Goal: Find specific page/section: Find specific page/section

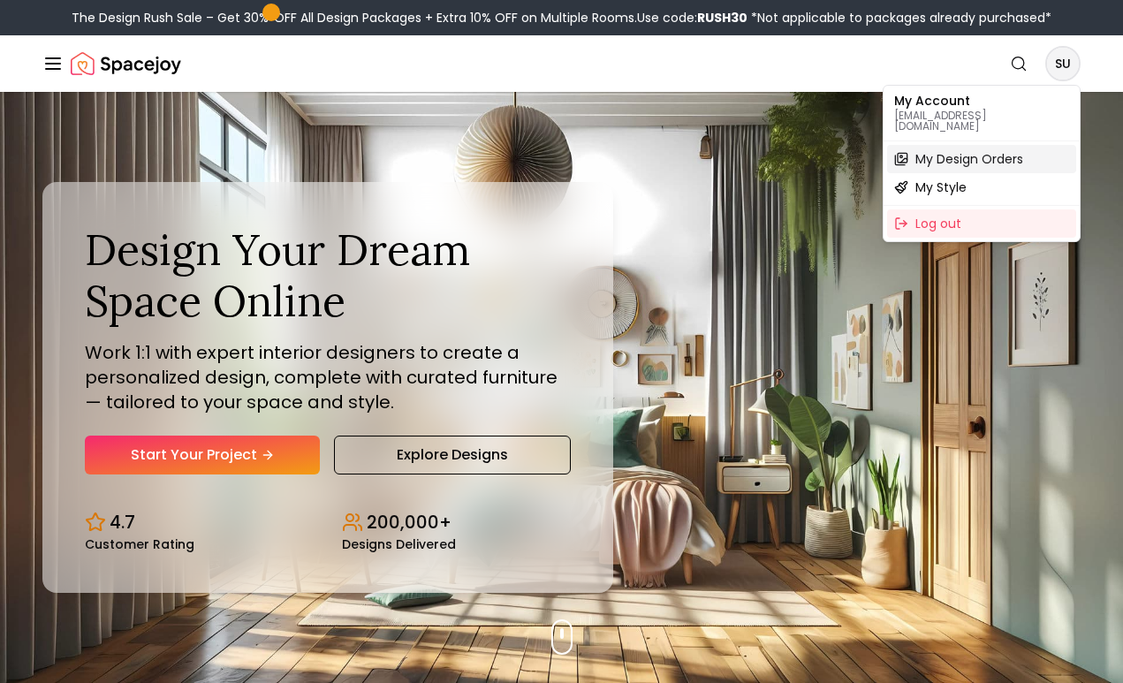
click at [1000, 150] on span "My Design Orders" at bounding box center [970, 159] width 108 height 18
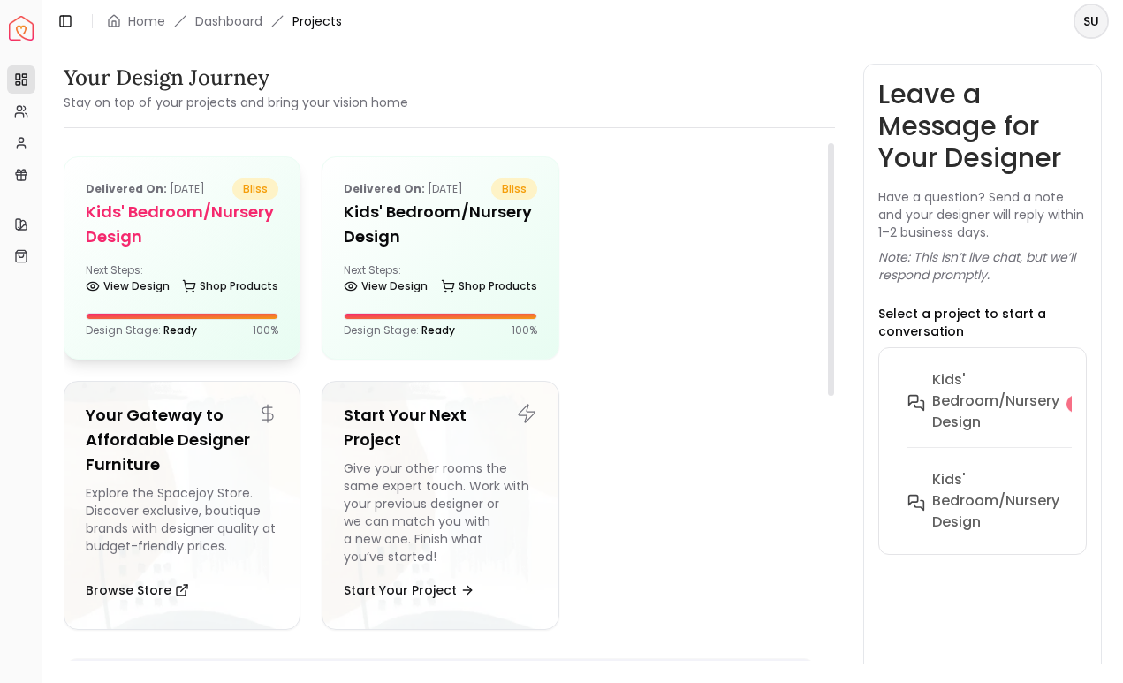
click at [207, 238] on h5 "Kids' Bedroom/Nursery design" at bounding box center [182, 224] width 193 height 49
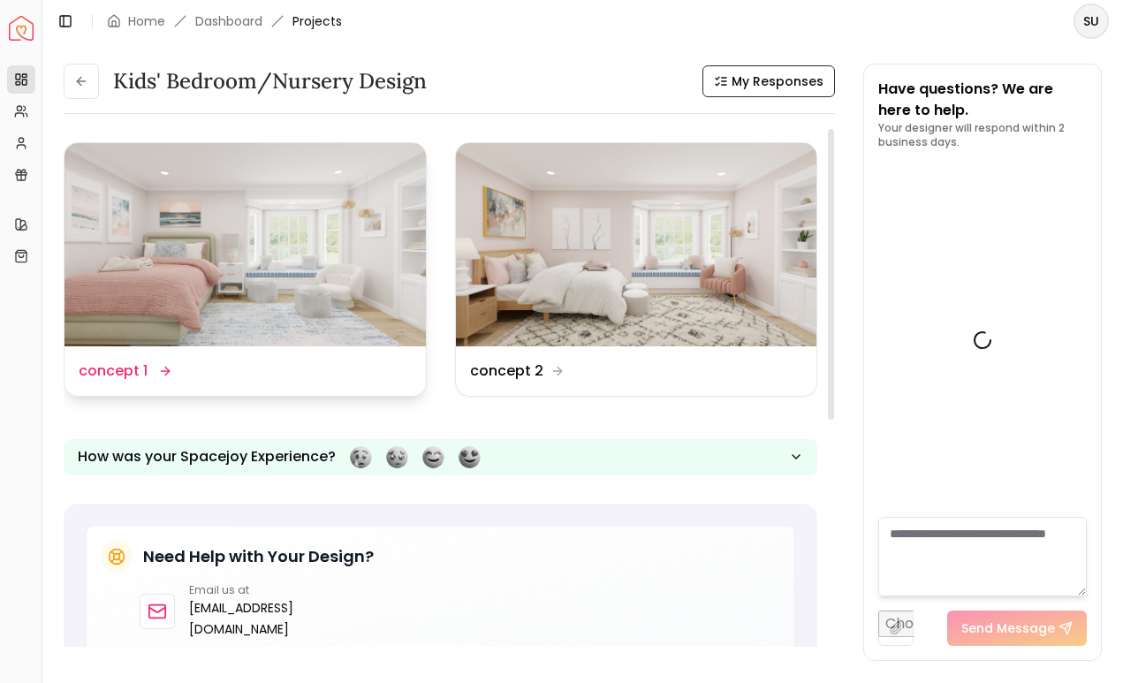
scroll to position [901, 0]
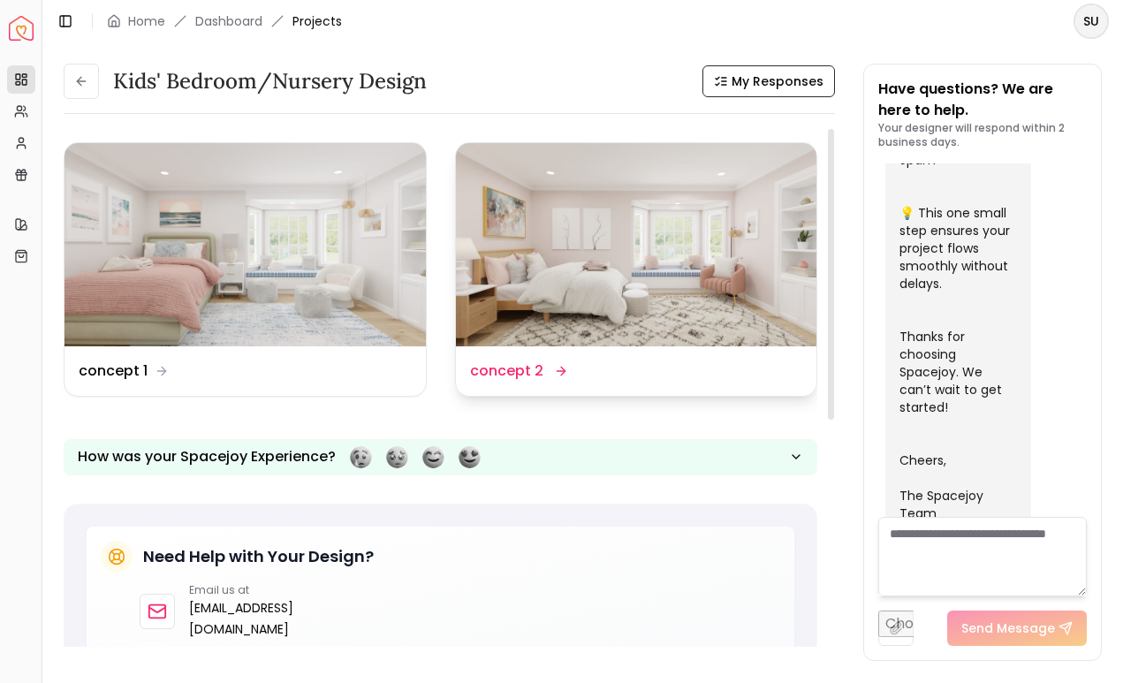
click at [562, 269] on img at bounding box center [636, 244] width 361 height 203
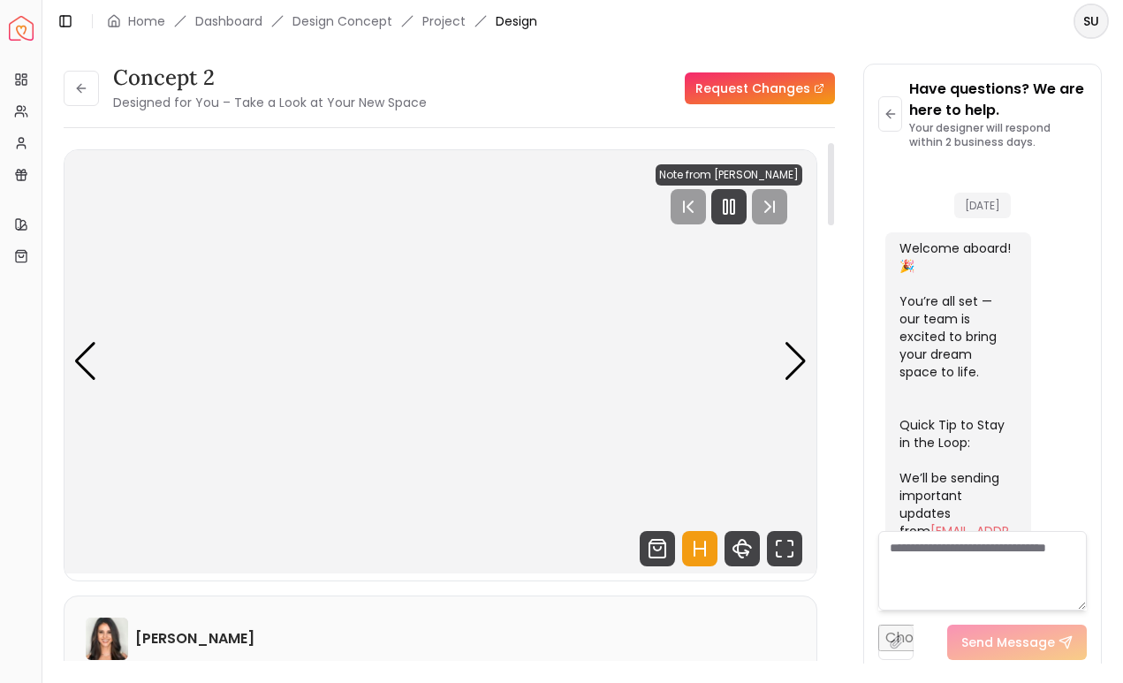
scroll to position [887, 0]
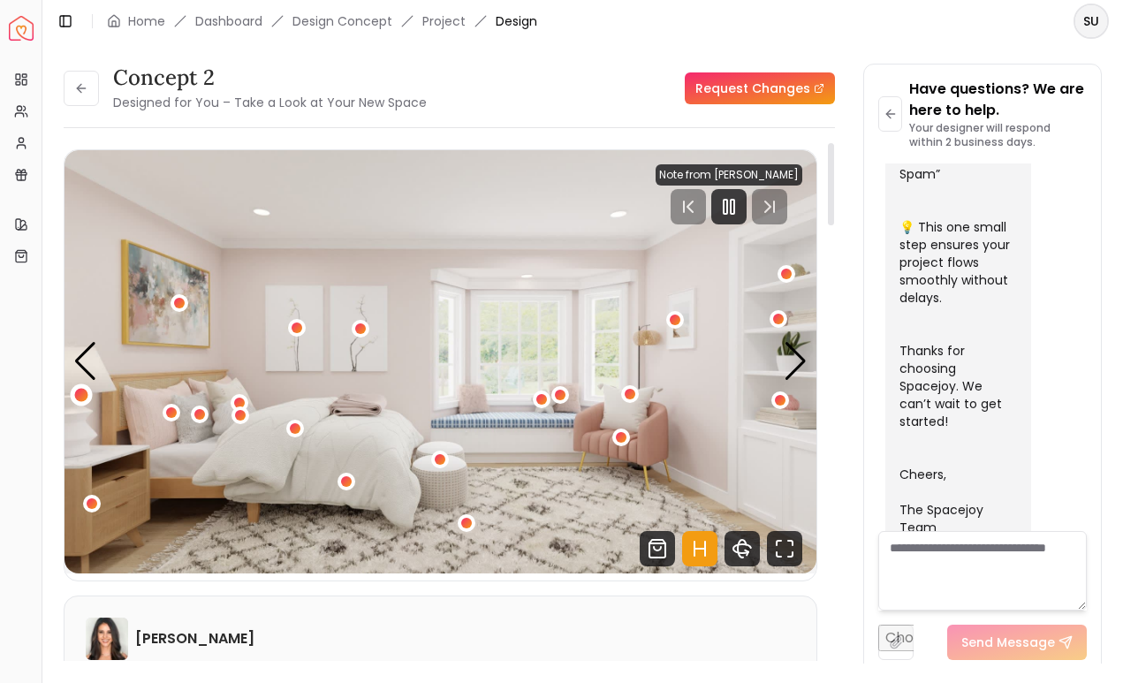
click at [83, 392] on div "1 / 5" at bounding box center [81, 395] width 13 height 13
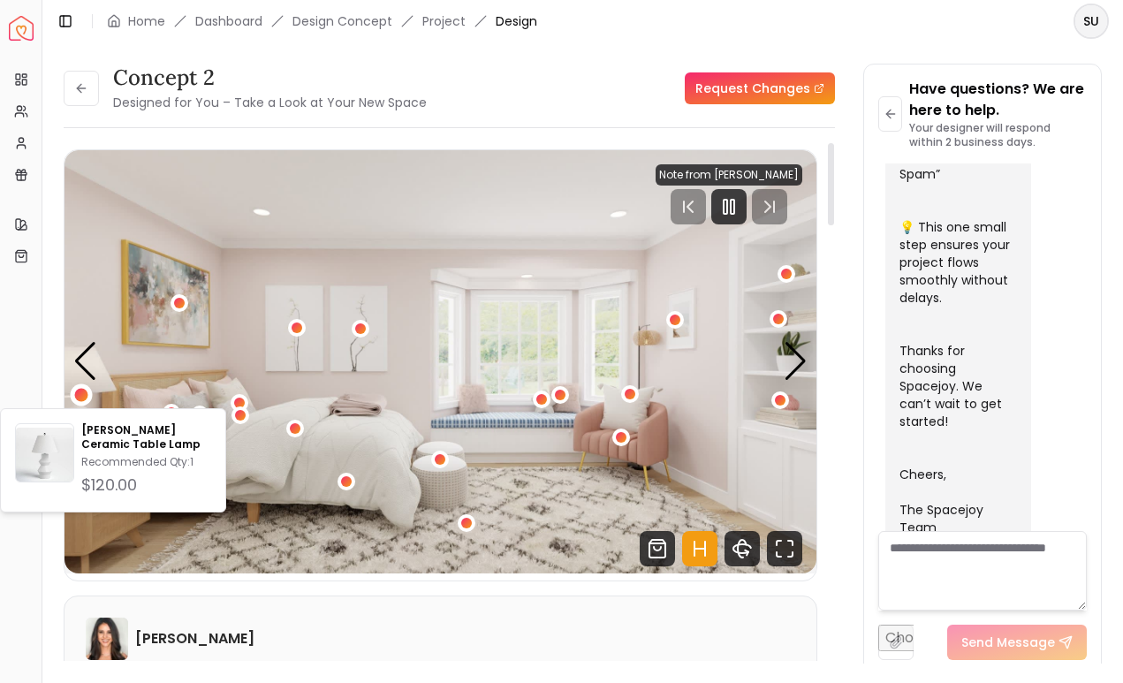
click at [171, 348] on img "1 / 5" at bounding box center [441, 361] width 752 height 423
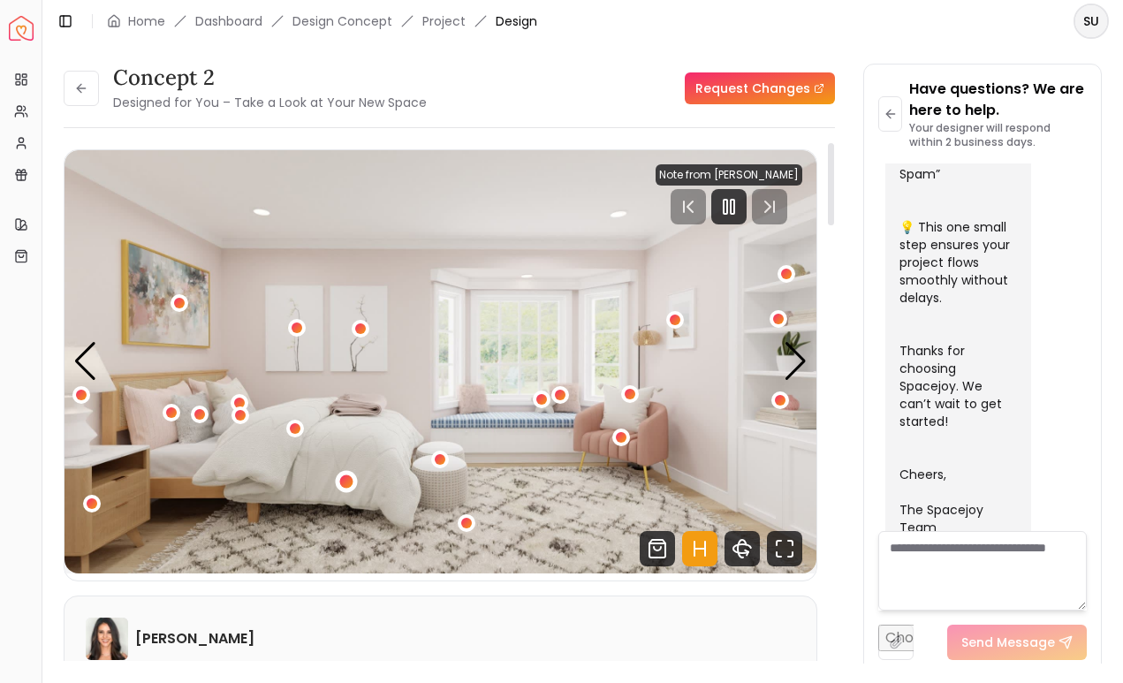
click at [352, 479] on div "1 / 5" at bounding box center [346, 481] width 13 height 13
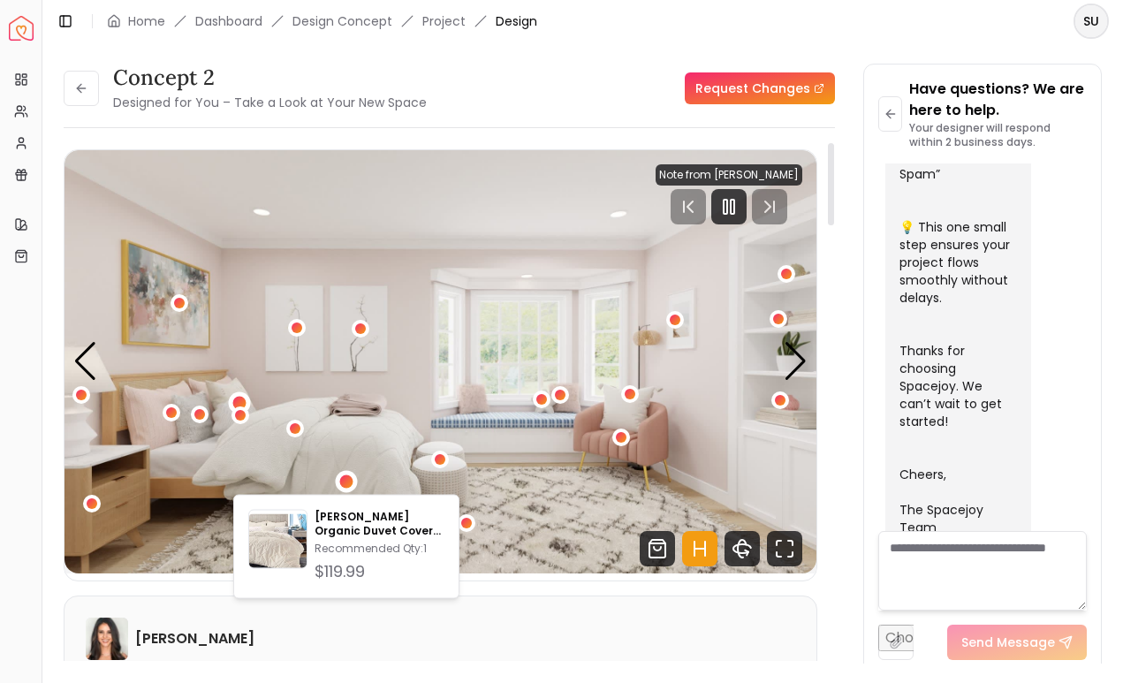
click at [236, 395] on div "1 / 5" at bounding box center [239, 403] width 22 height 22
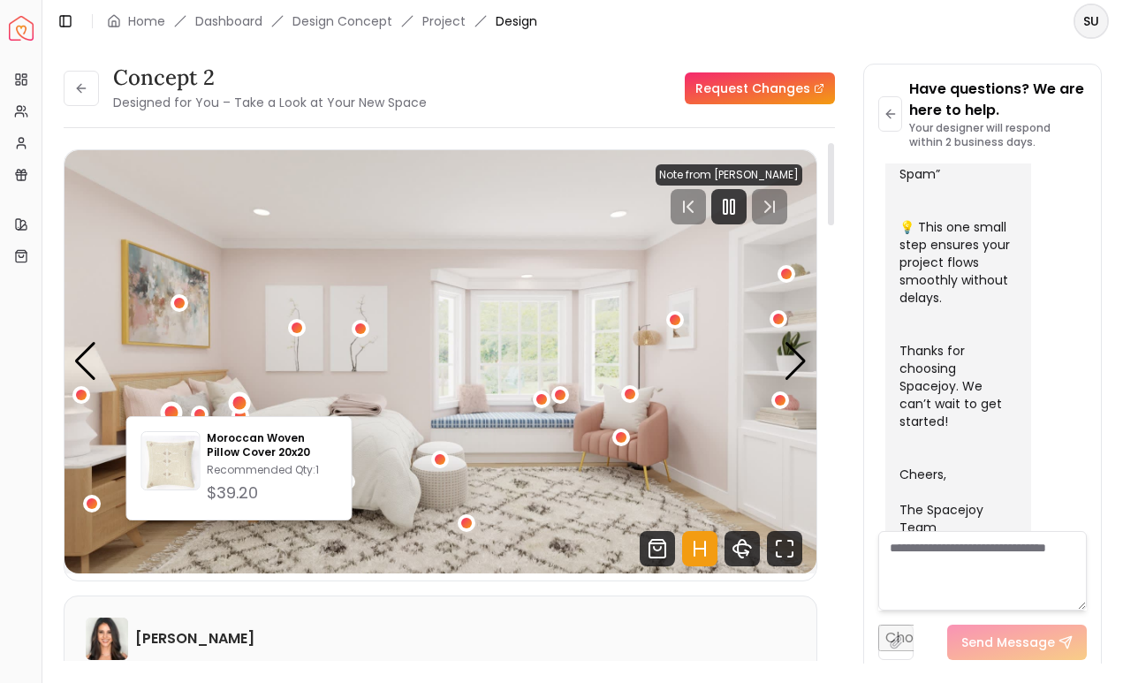
click at [171, 405] on div "1 / 5" at bounding box center [172, 412] width 22 height 22
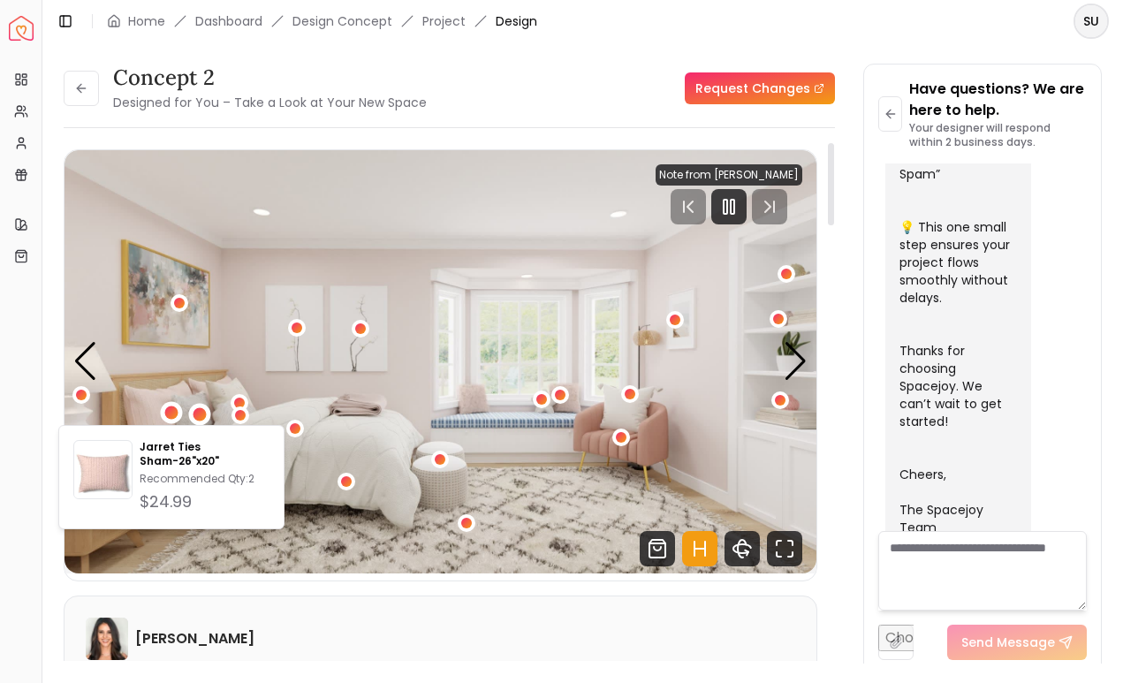
click at [199, 410] on div "1 / 5" at bounding box center [200, 414] width 13 height 13
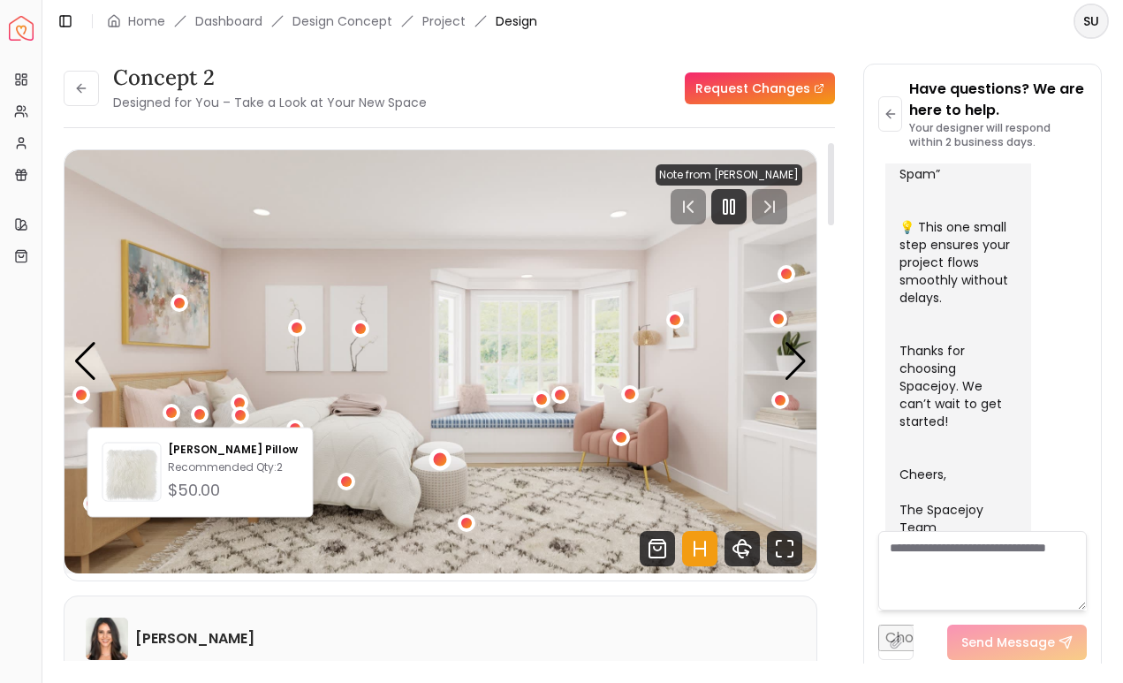
click at [443, 454] on div "1 / 5" at bounding box center [440, 458] width 13 height 13
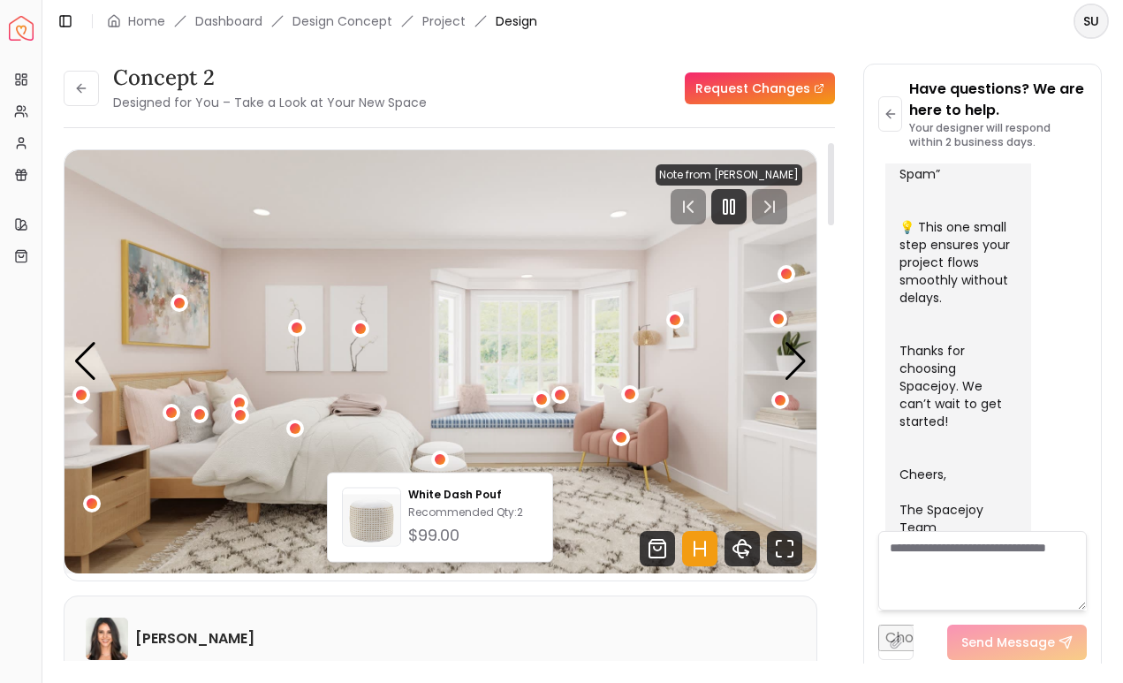
click at [277, 406] on img "1 / 5" at bounding box center [441, 361] width 752 height 423
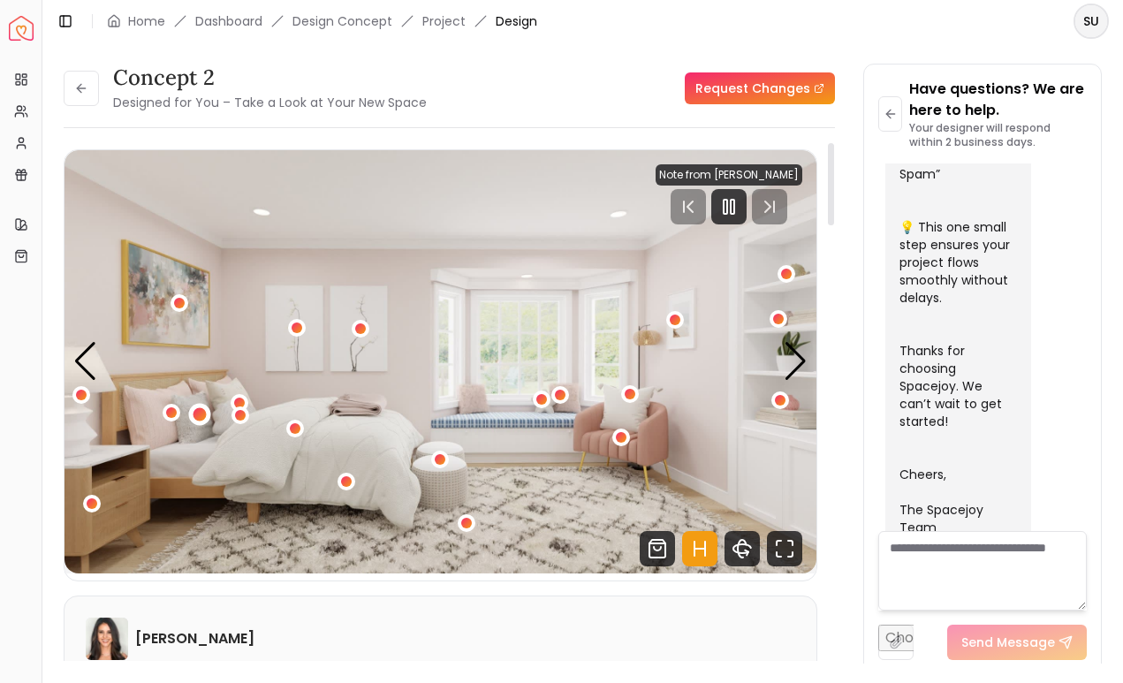
click at [203, 415] on div "1 / 5" at bounding box center [200, 414] width 13 height 13
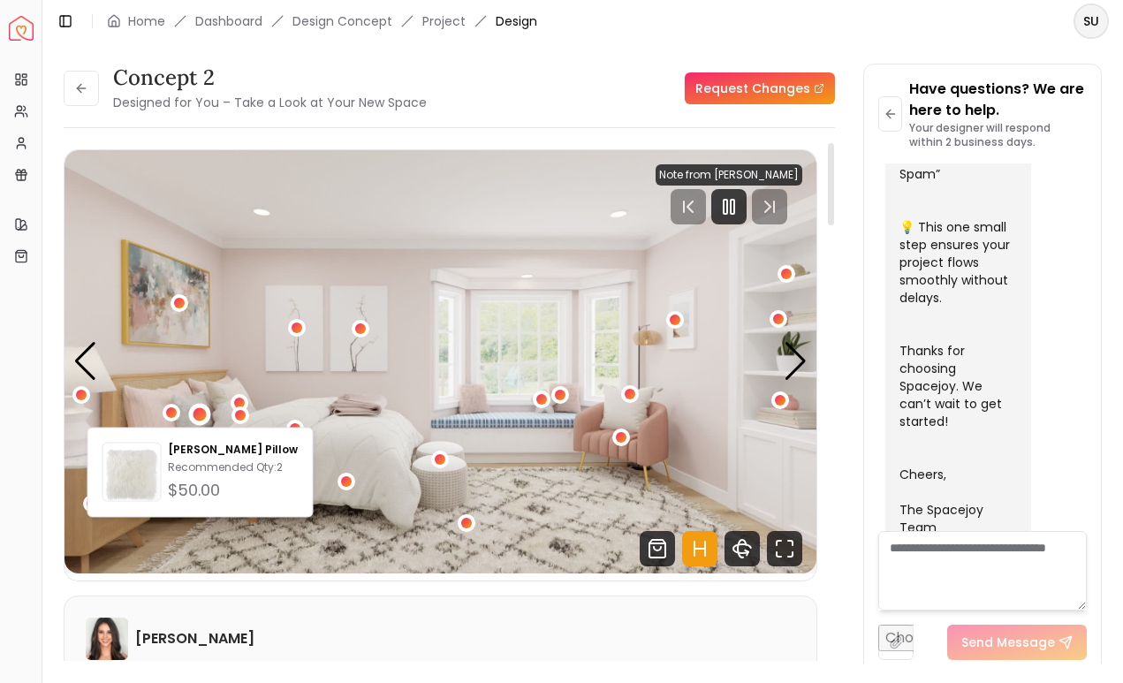
click at [329, 456] on img "1 / 5" at bounding box center [441, 361] width 752 height 423
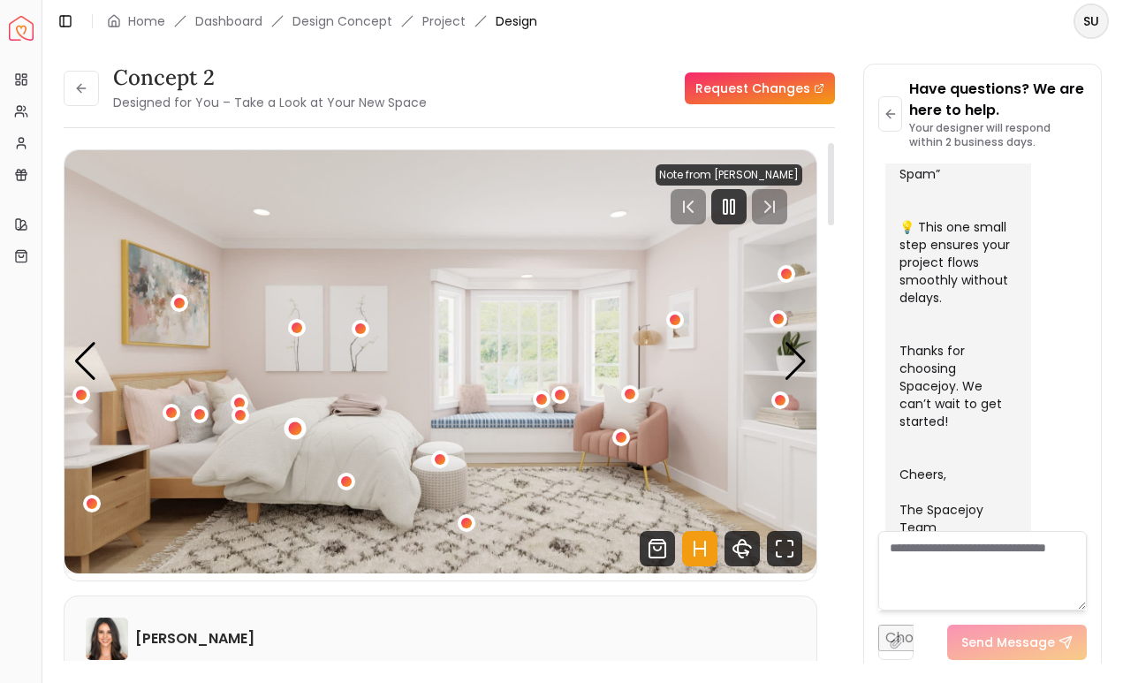
click at [297, 429] on div "1 / 5" at bounding box center [294, 428] width 13 height 13
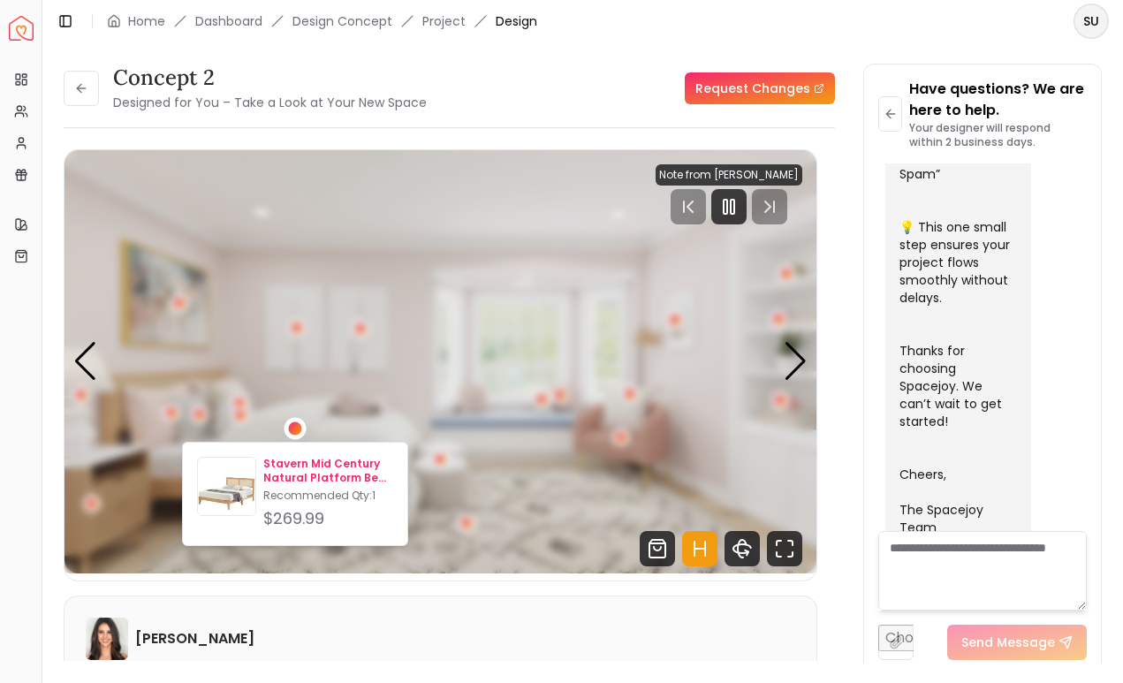
click at [289, 479] on p "Stavern Mid Century Natural Platform Bed Queen" at bounding box center [328, 471] width 130 height 28
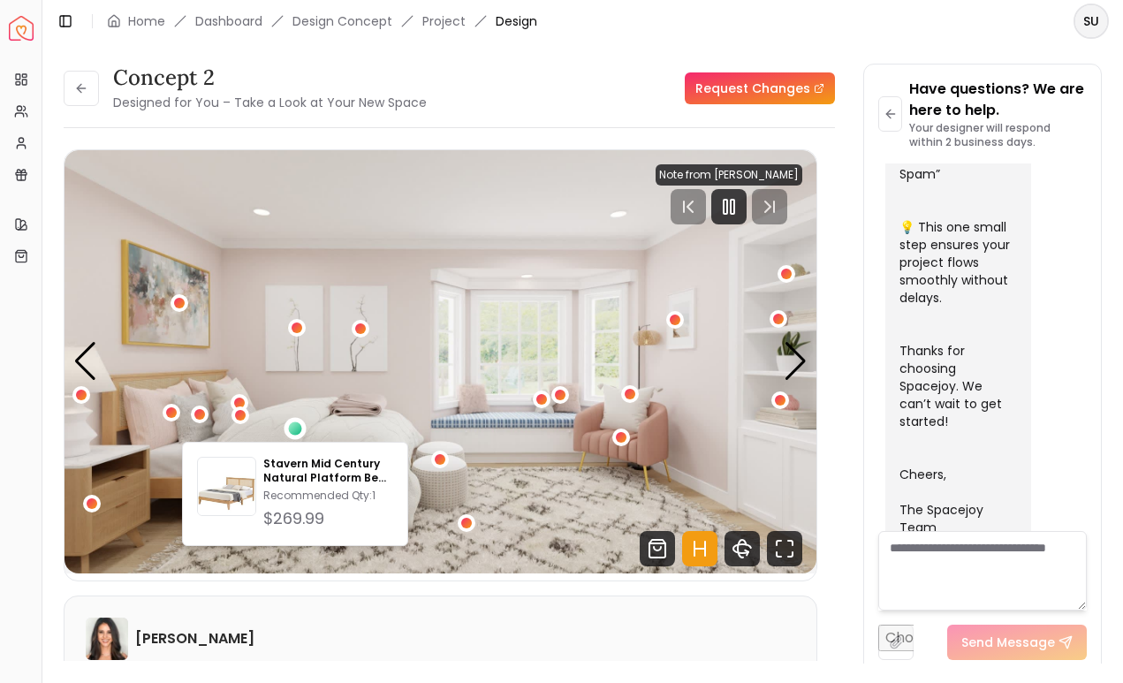
click at [650, 74] on div "concept 2 Designed for You – Take a Look at Your New Space Request Changes" at bounding box center [450, 88] width 772 height 49
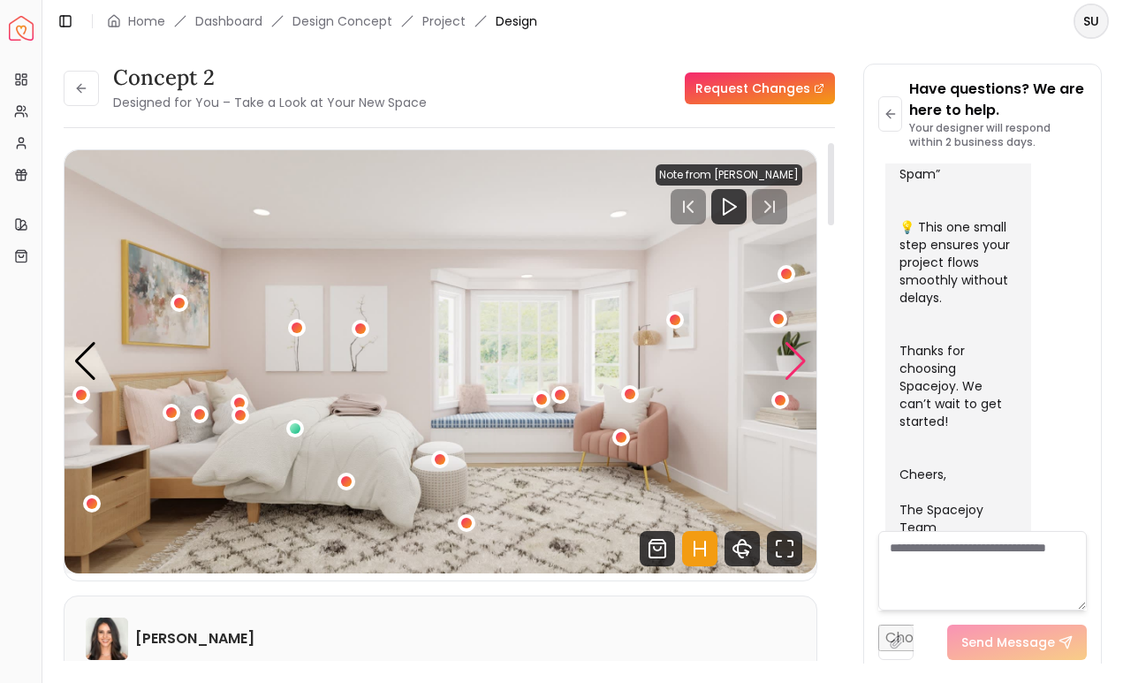
click at [800, 366] on div "Next slide" at bounding box center [796, 361] width 24 height 39
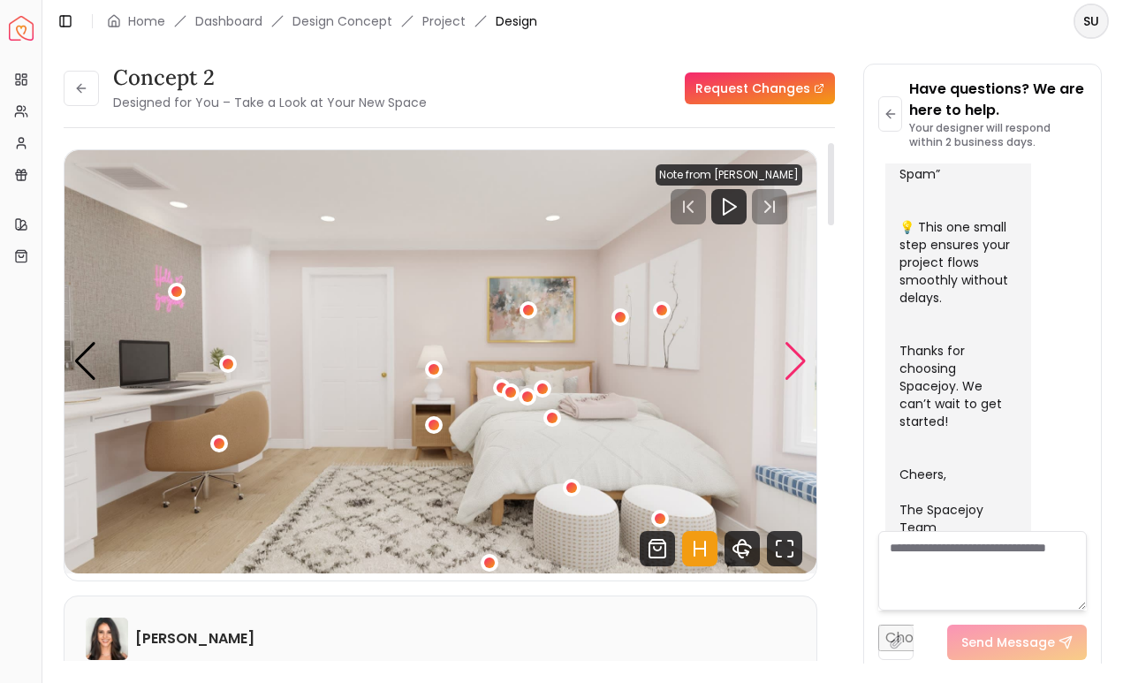
click at [800, 366] on div "Next slide" at bounding box center [796, 361] width 24 height 39
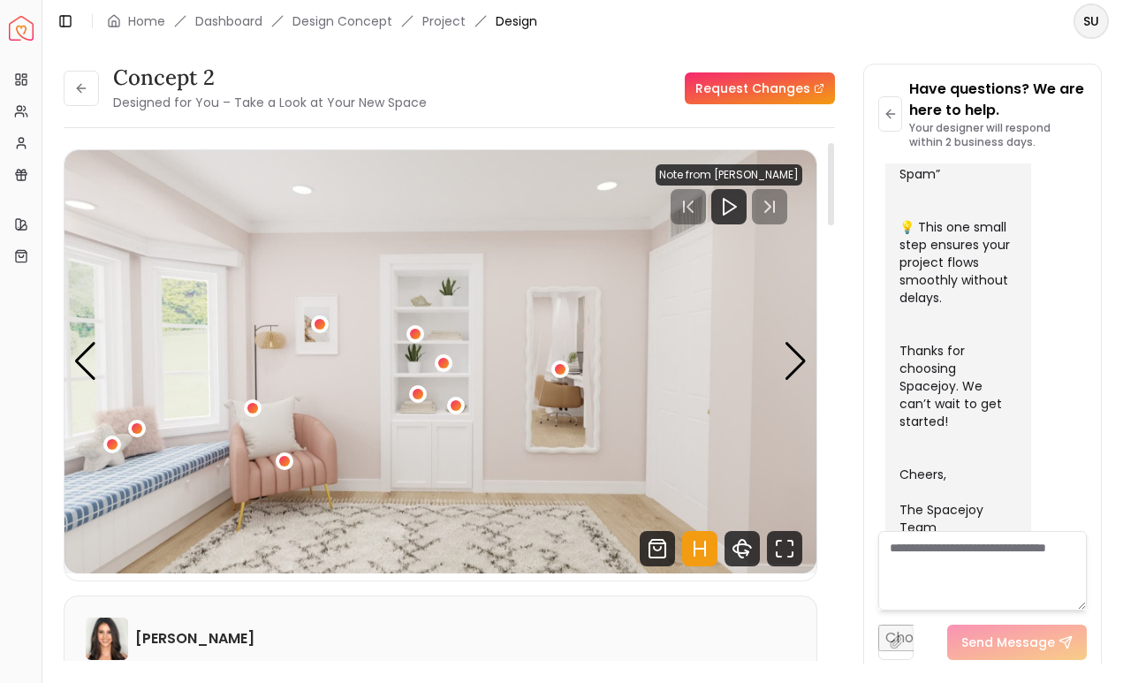
click at [810, 366] on img "3 / 5" at bounding box center [441, 361] width 752 height 423
click at [803, 362] on div "Next slide" at bounding box center [796, 361] width 24 height 39
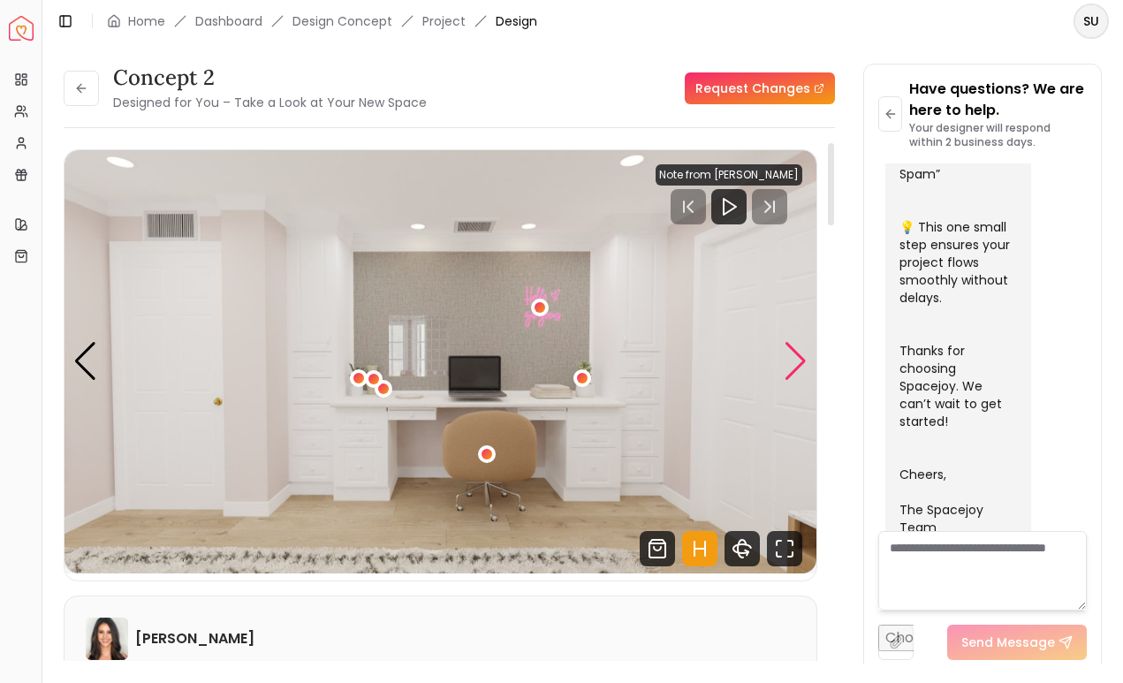
click at [803, 362] on div "Next slide" at bounding box center [796, 361] width 24 height 39
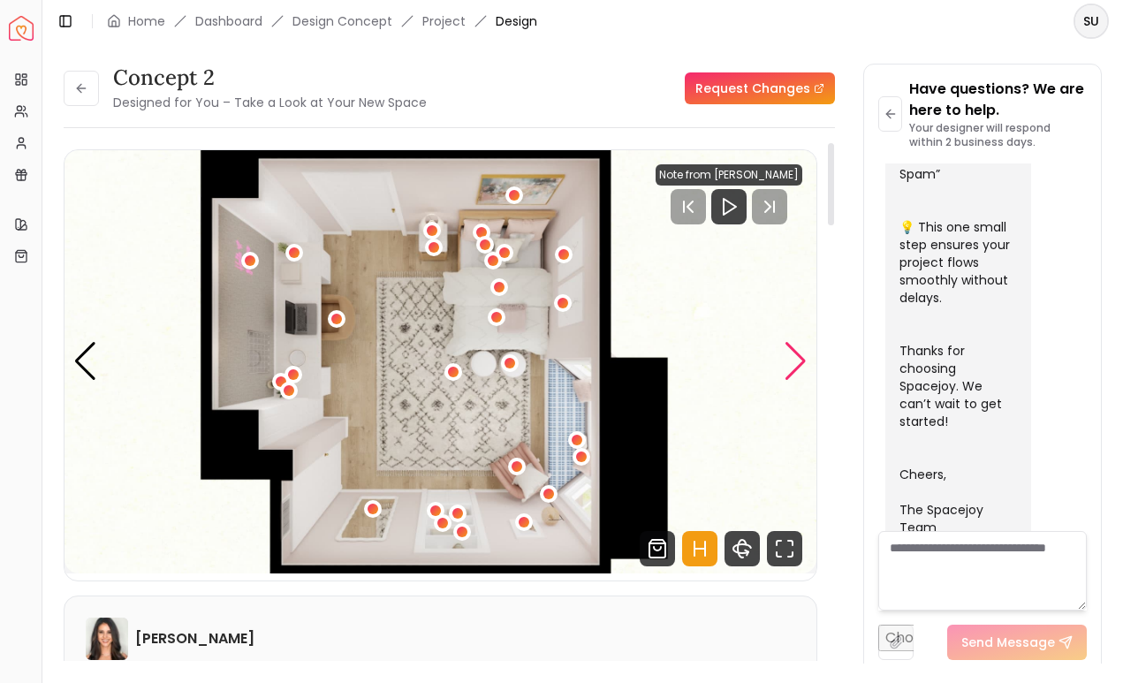
click at [802, 362] on div "Next slide" at bounding box center [796, 361] width 24 height 39
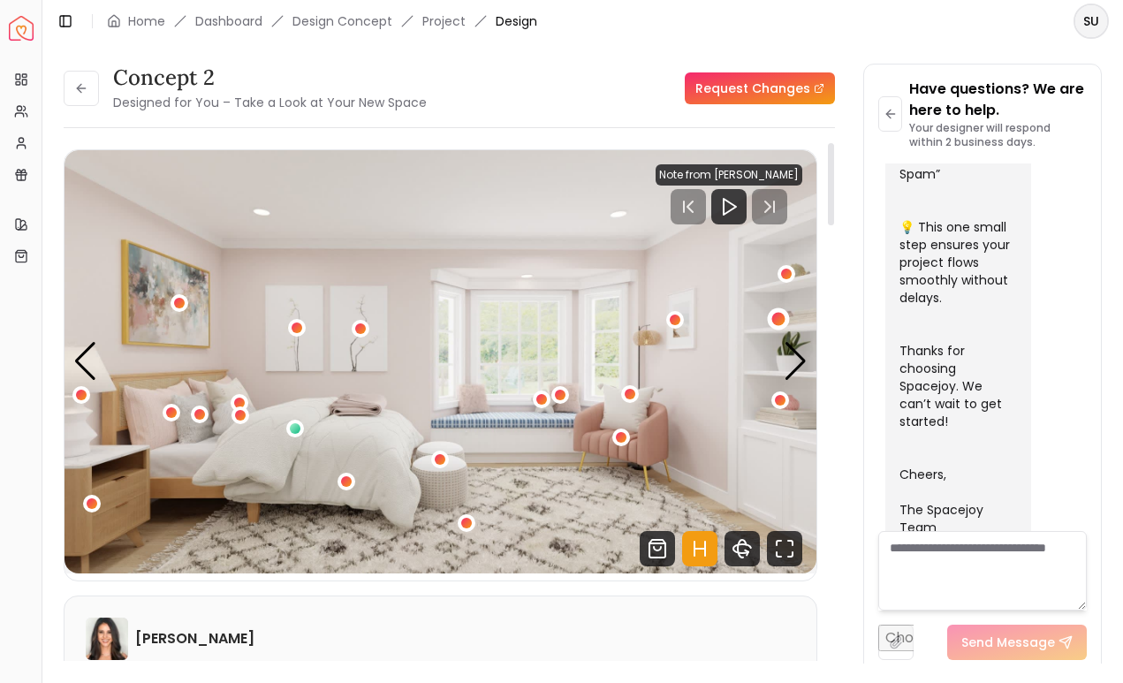
click at [779, 319] on div "1 / 5" at bounding box center [778, 319] width 13 height 13
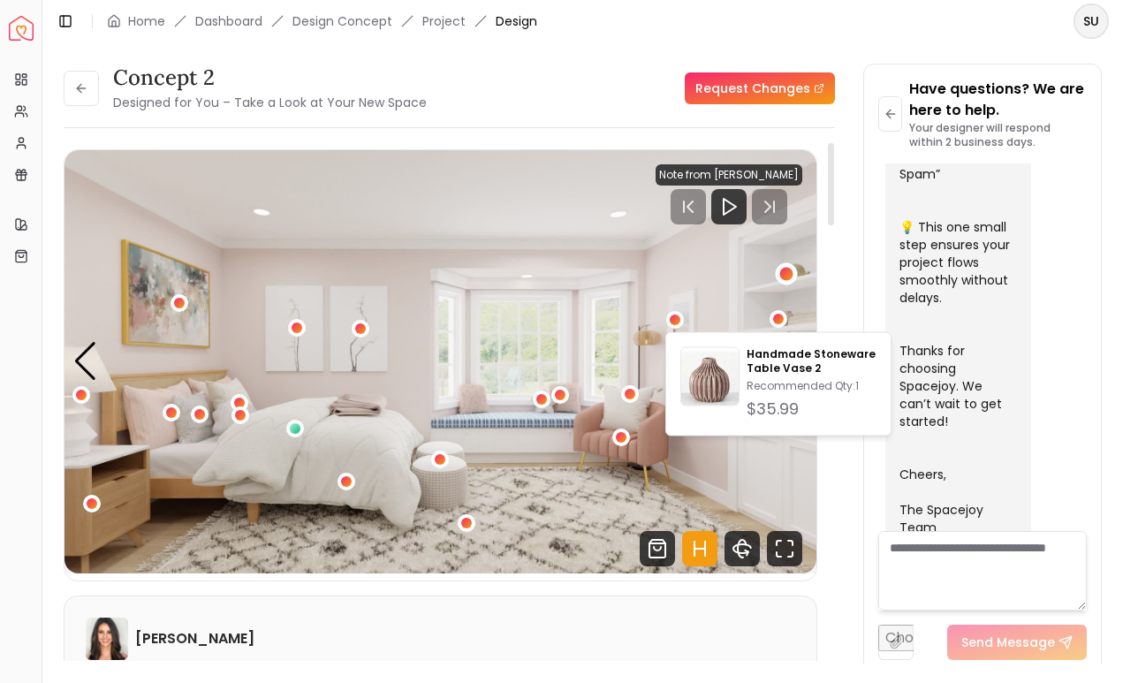
click at [785, 266] on div "1 / 5" at bounding box center [787, 273] width 22 height 22
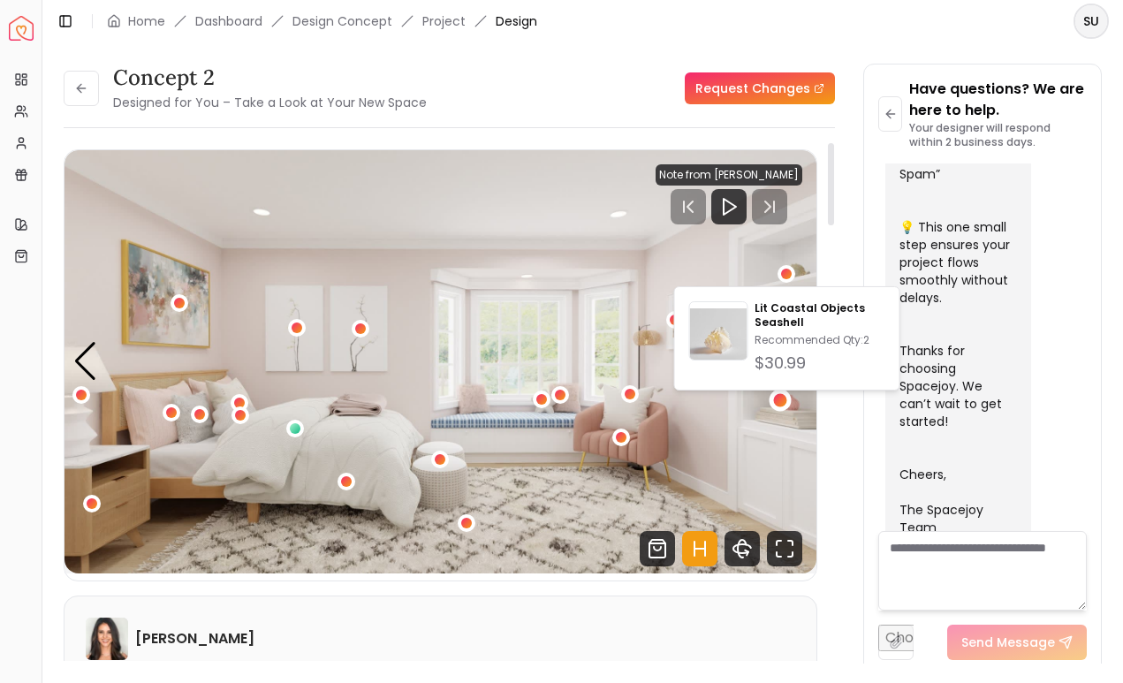
click at [778, 399] on div "1 / 5" at bounding box center [779, 400] width 13 height 13
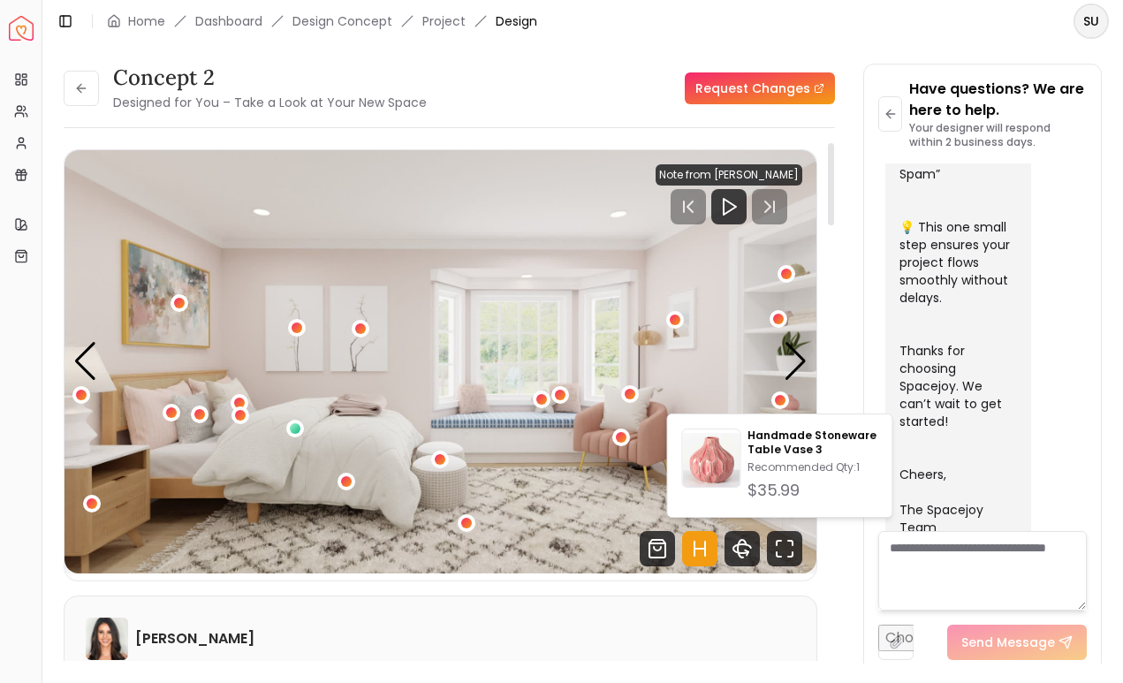
click at [675, 291] on img "1 / 5" at bounding box center [441, 361] width 752 height 423
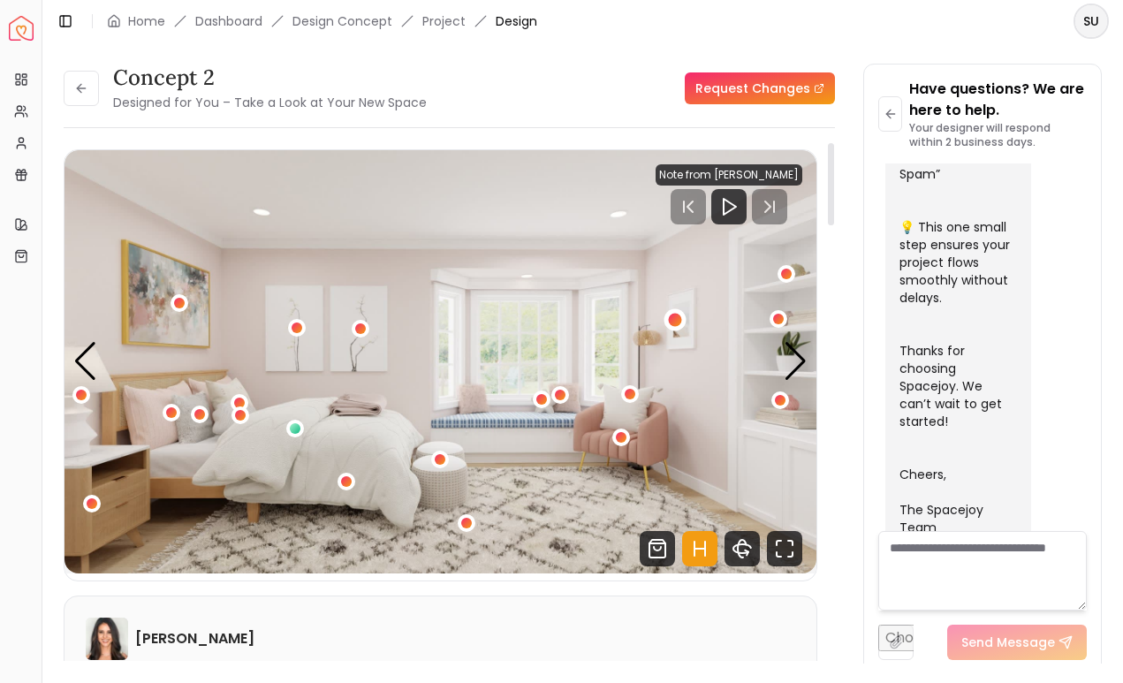
click at [673, 320] on div "1 / 5" at bounding box center [674, 320] width 13 height 13
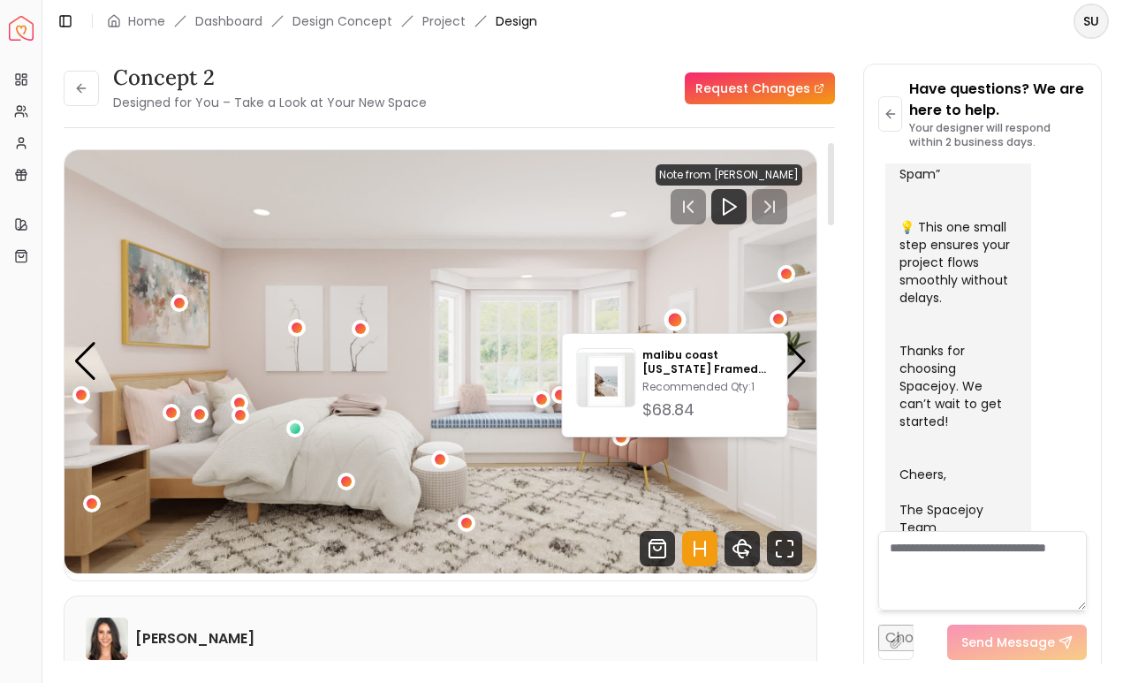
click at [671, 245] on img "1 / 5" at bounding box center [441, 361] width 752 height 423
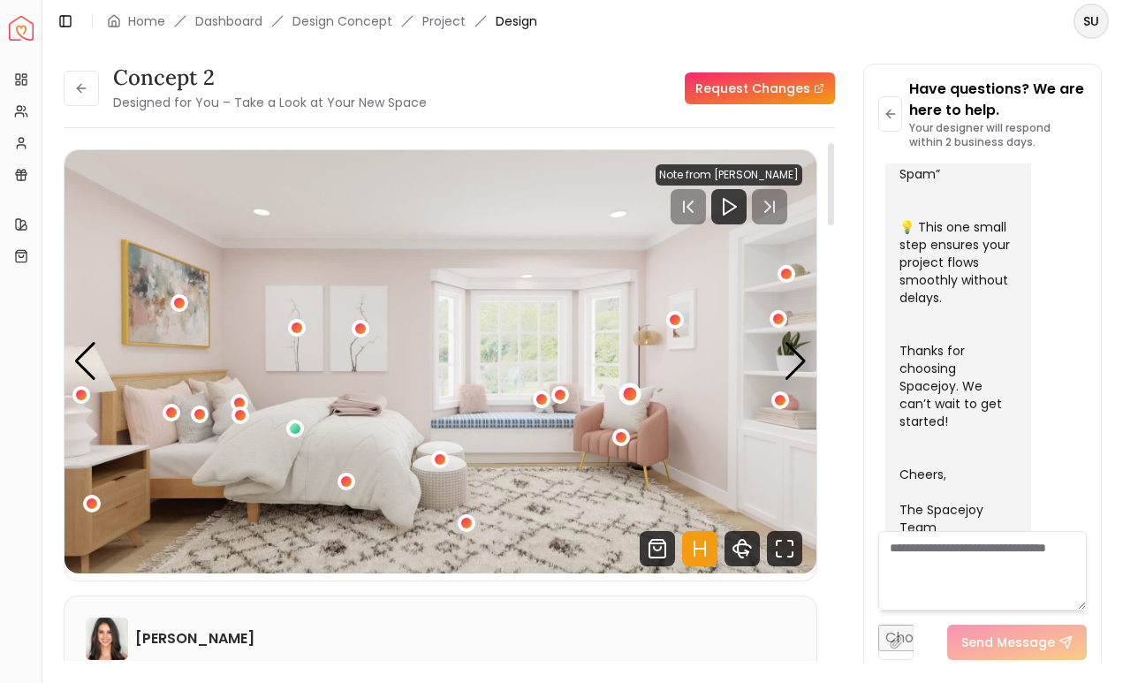
click at [635, 391] on div "1 / 5" at bounding box center [630, 394] width 13 height 13
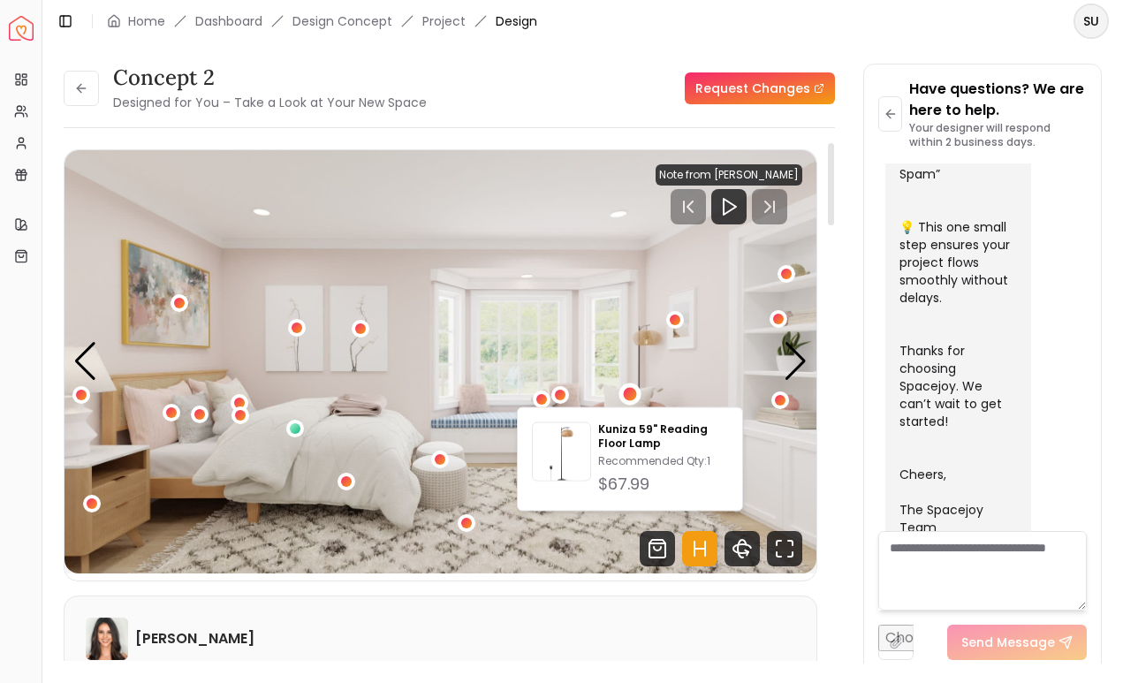
click at [599, 328] on img "1 / 5" at bounding box center [441, 361] width 752 height 423
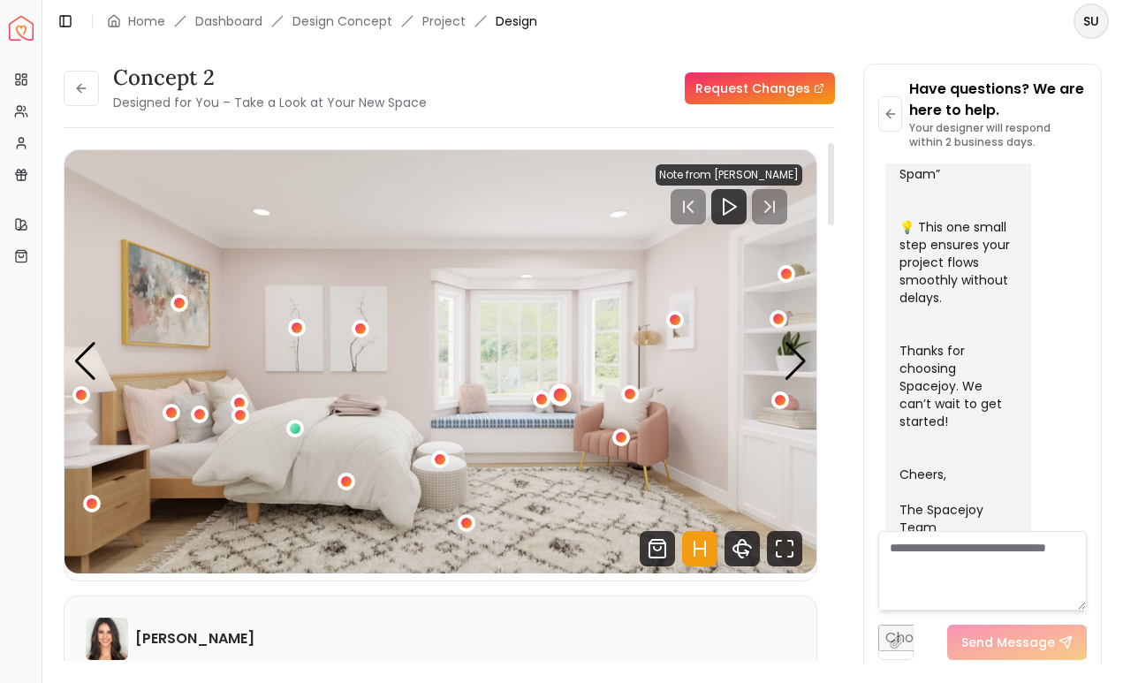
click at [560, 392] on div "1 / 5" at bounding box center [560, 395] width 13 height 13
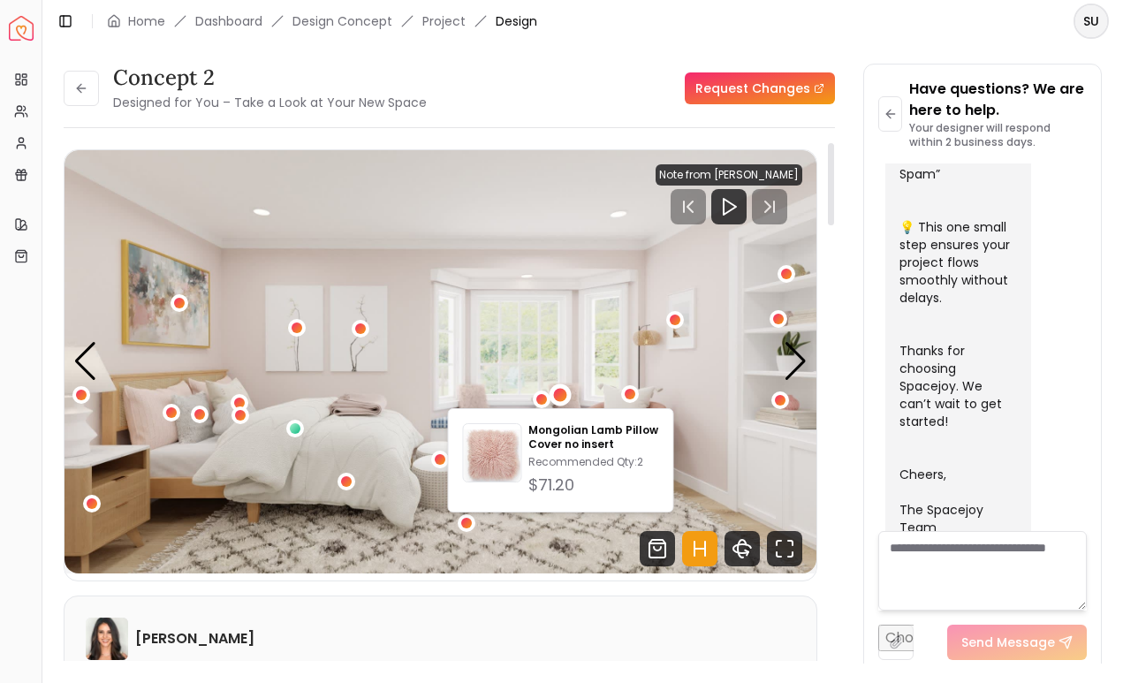
click at [568, 330] on img "1 / 5" at bounding box center [441, 361] width 752 height 423
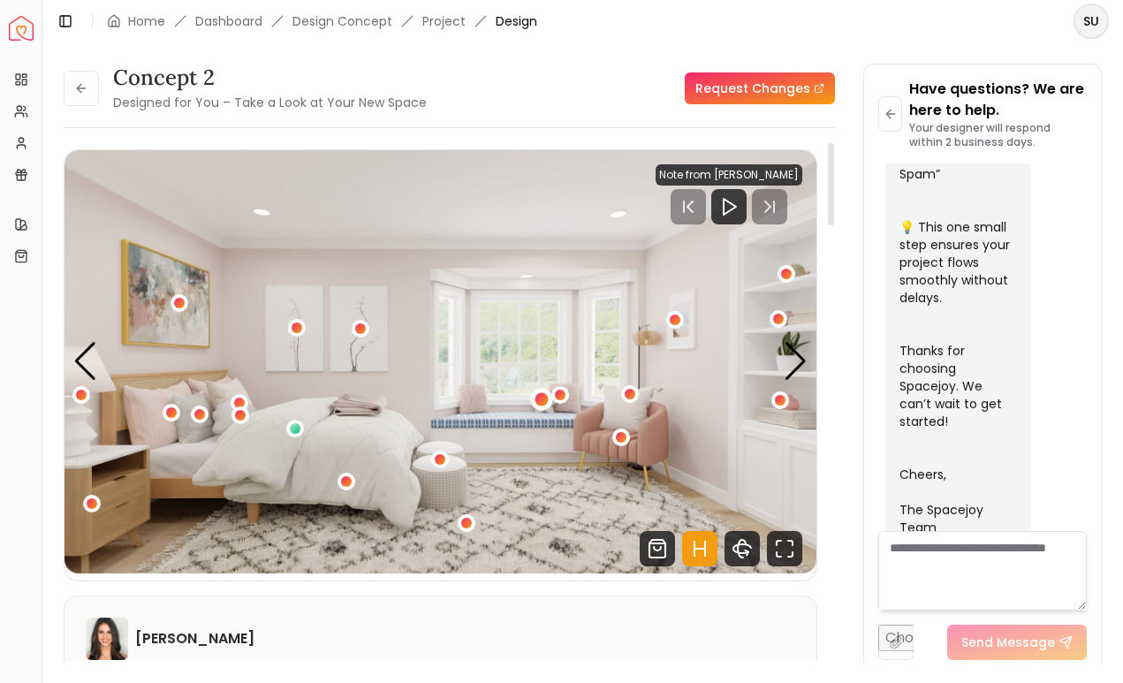
click at [542, 398] on div "1 / 5" at bounding box center [541, 399] width 13 height 13
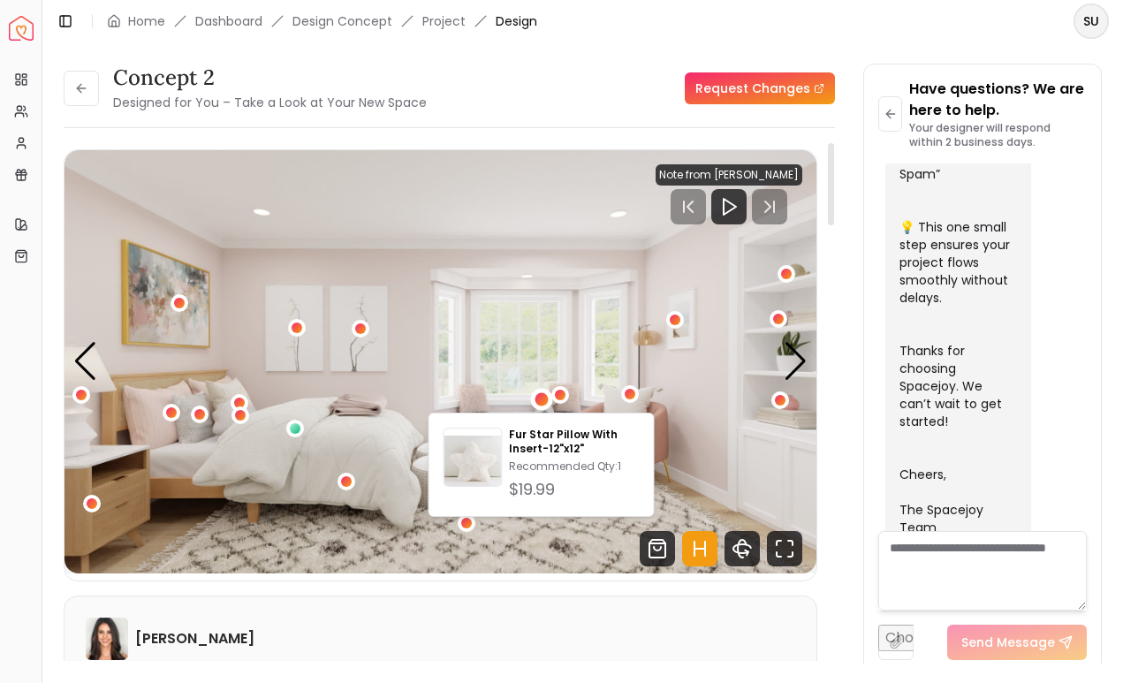
click at [539, 331] on img "1 / 5" at bounding box center [441, 361] width 752 height 423
